Goal: Task Accomplishment & Management: Manage account settings

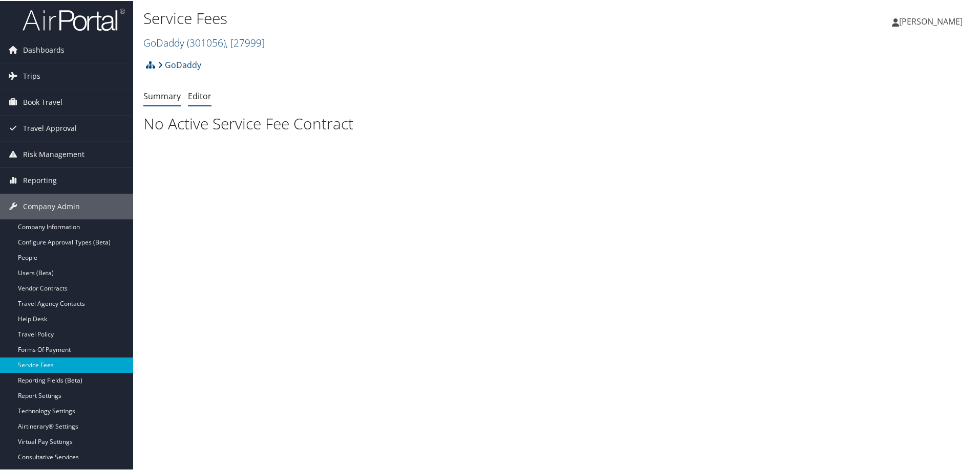
click at [200, 97] on link "Editor" at bounding box center [200, 95] width 24 height 11
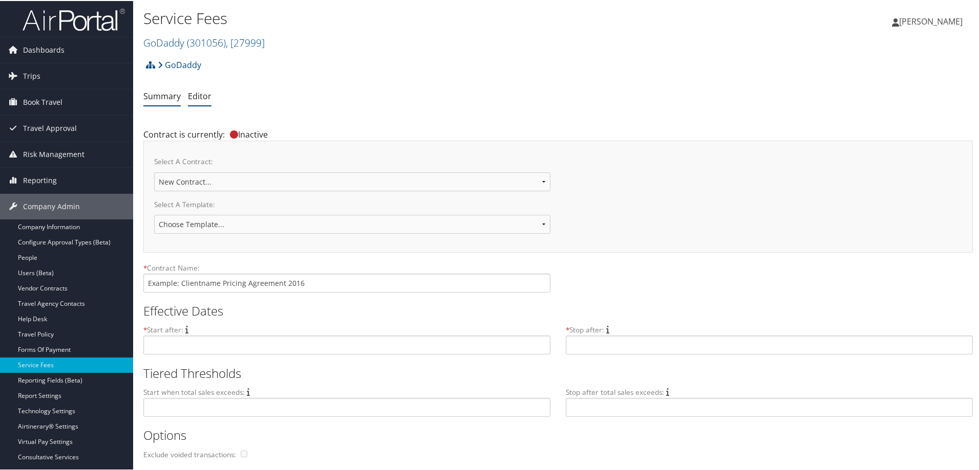
click at [160, 102] on li "Summary" at bounding box center [161, 96] width 37 height 18
click at [165, 95] on link "Summary" at bounding box center [161, 95] width 37 height 11
